Goal: Task Accomplishment & Management: Understand process/instructions

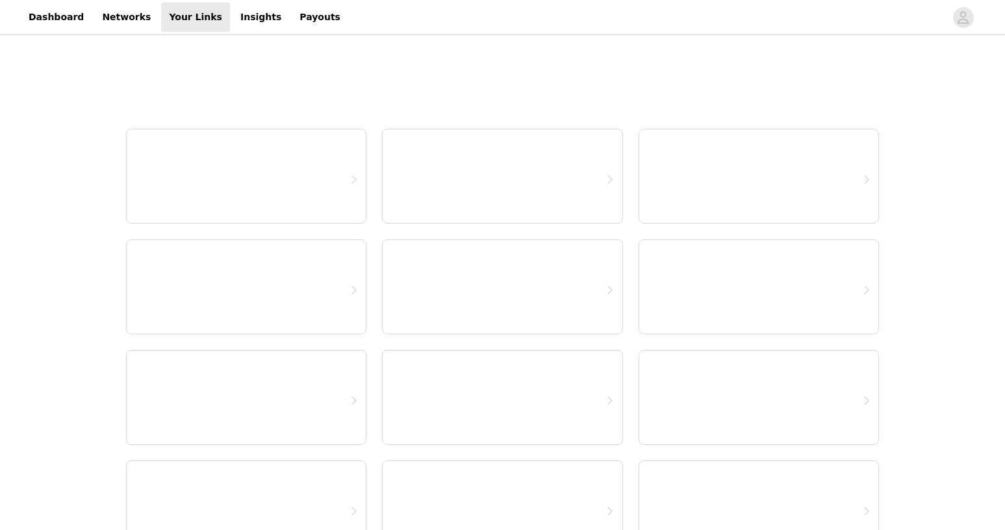
select select "12"
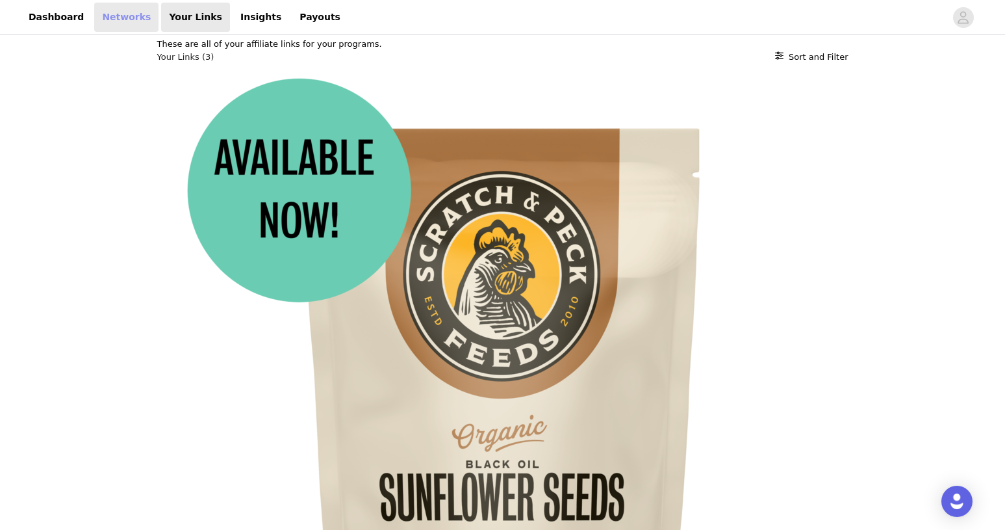
click at [105, 18] on link "Networks" at bounding box center [126, 17] width 64 height 29
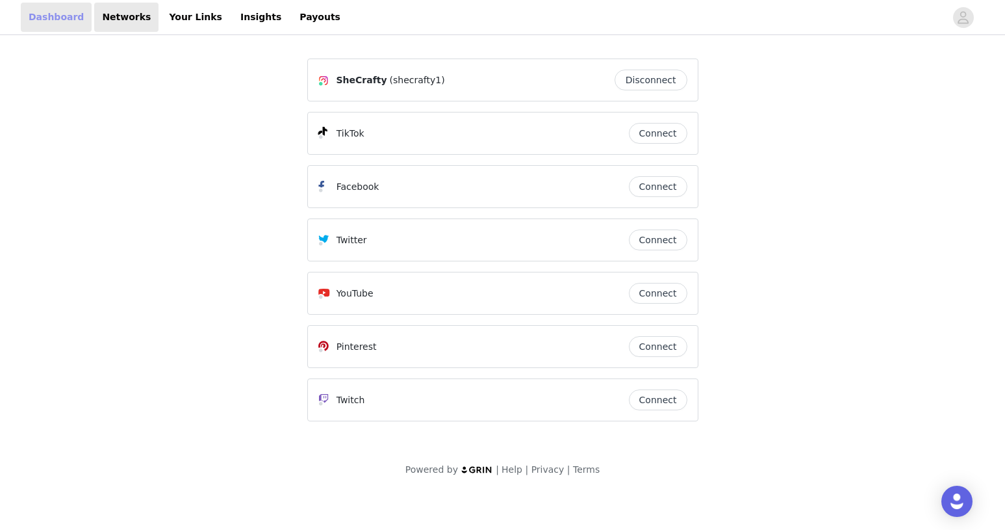
click at [48, 18] on link "Dashboard" at bounding box center [56, 17] width 71 height 29
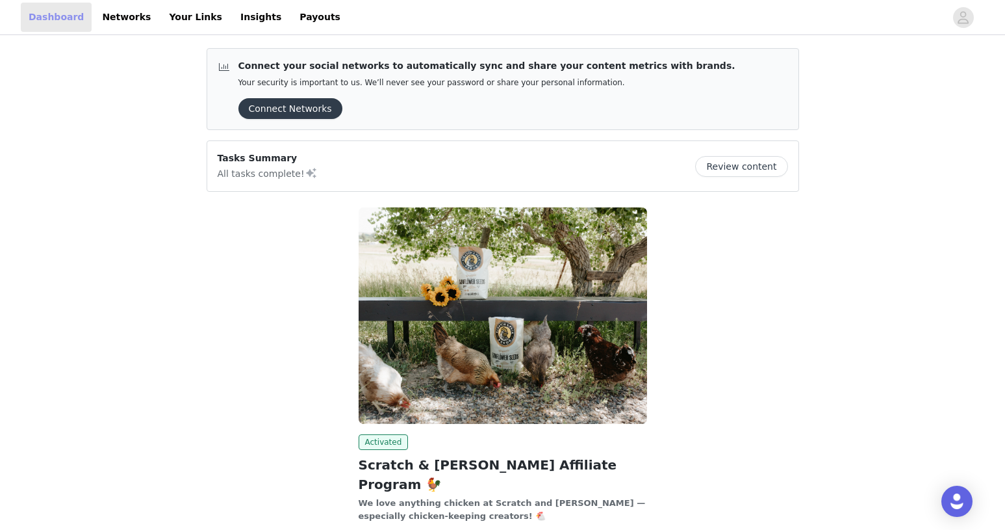
scroll to position [101, 0]
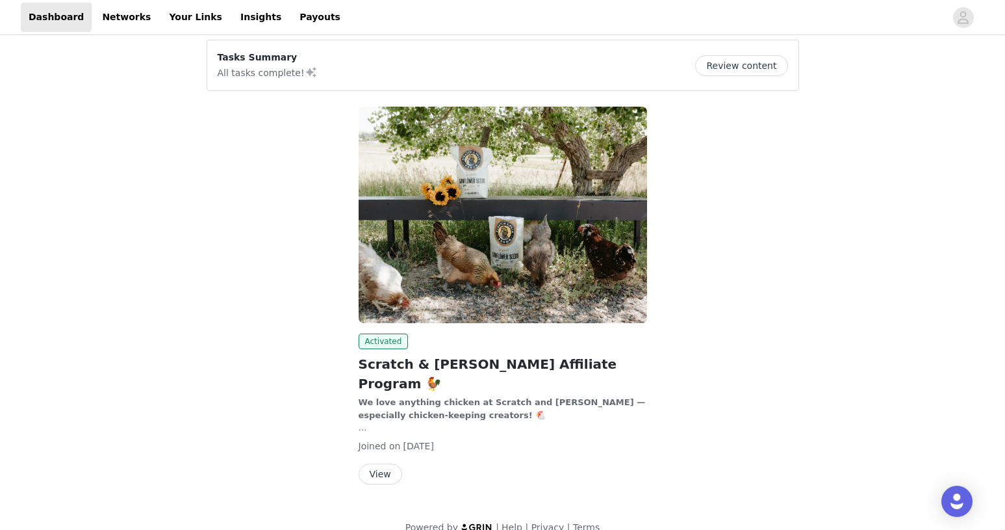
click at [761, 71] on button "Review content" at bounding box center [741, 65] width 92 height 21
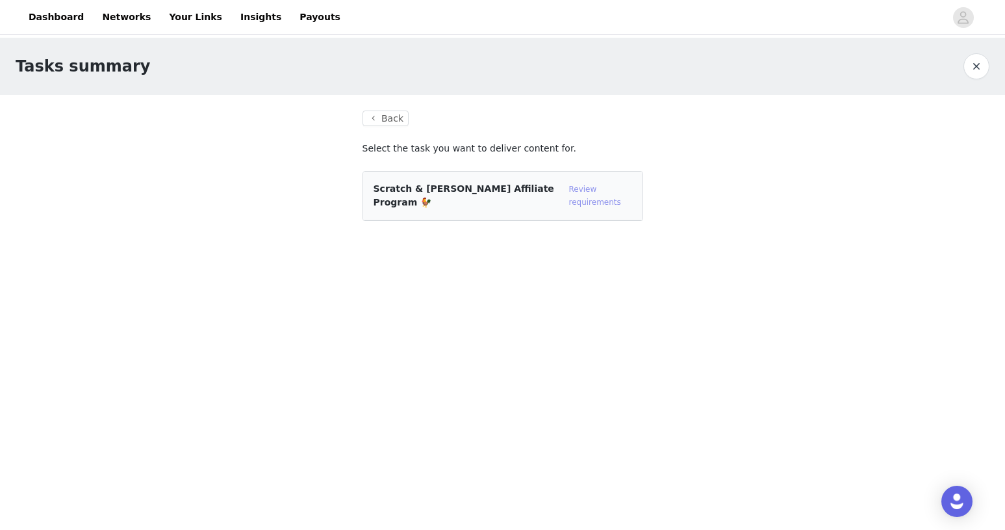
click at [576, 190] on link "Review requirements" at bounding box center [595, 196] width 52 height 22
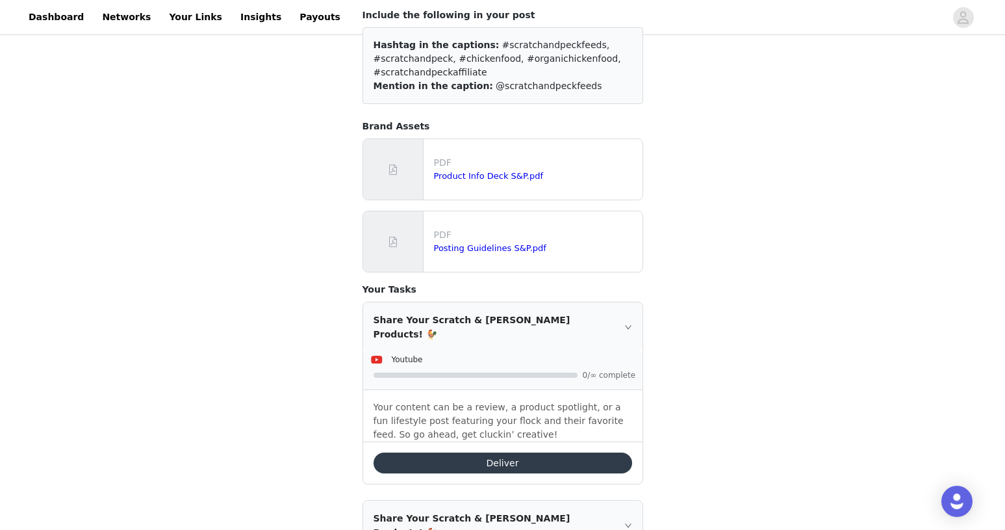
scroll to position [134, 0]
